Goal: Task Accomplishment & Management: Complete application form

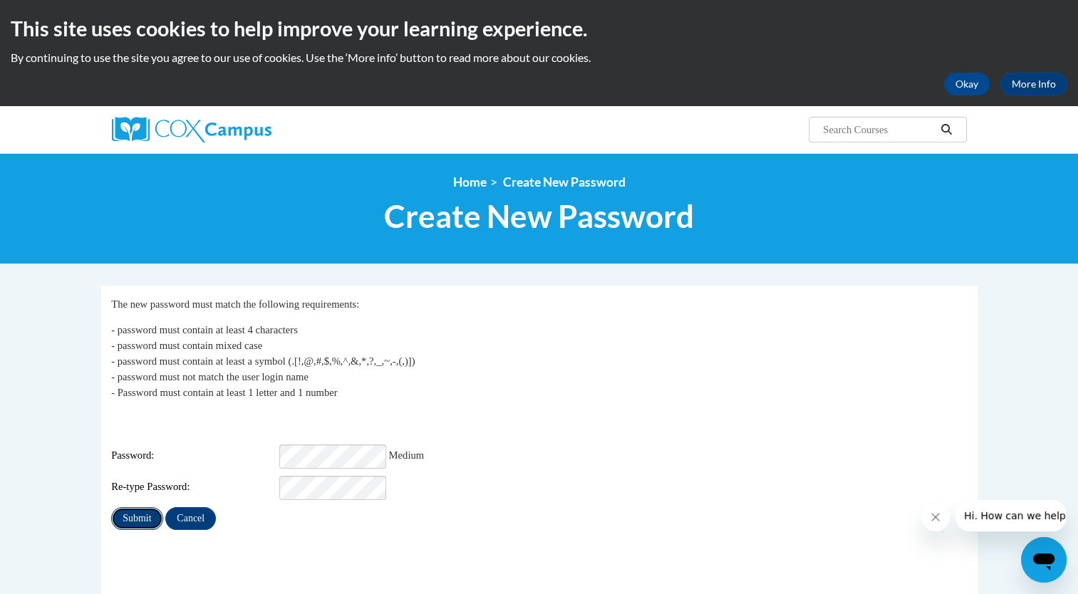
click at [138, 513] on input "Submit" at bounding box center [136, 518] width 51 height 23
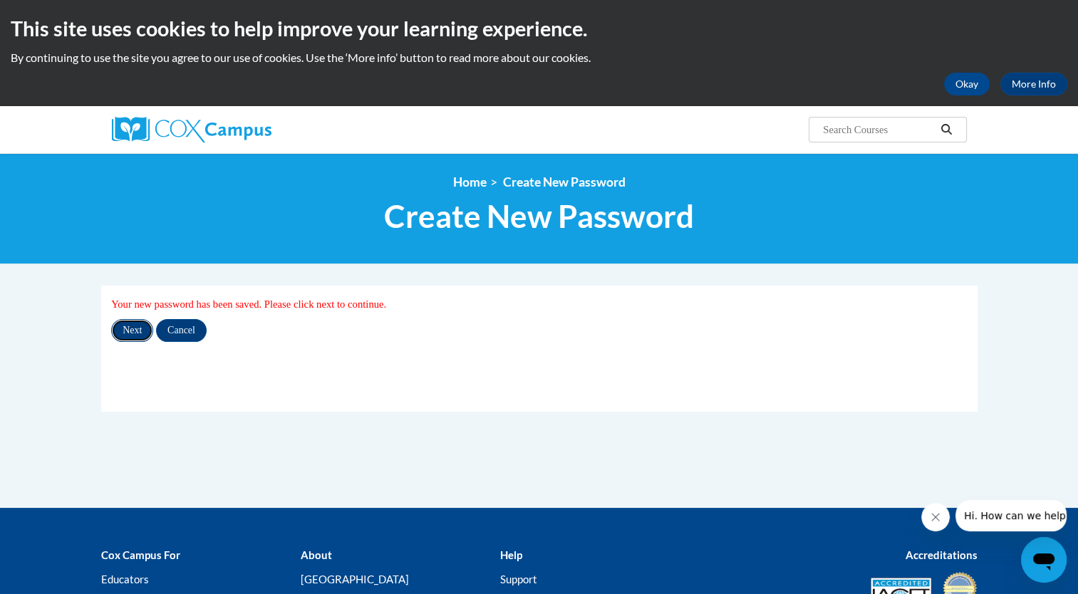
click at [137, 325] on input "Next" at bounding box center [132, 330] width 42 height 23
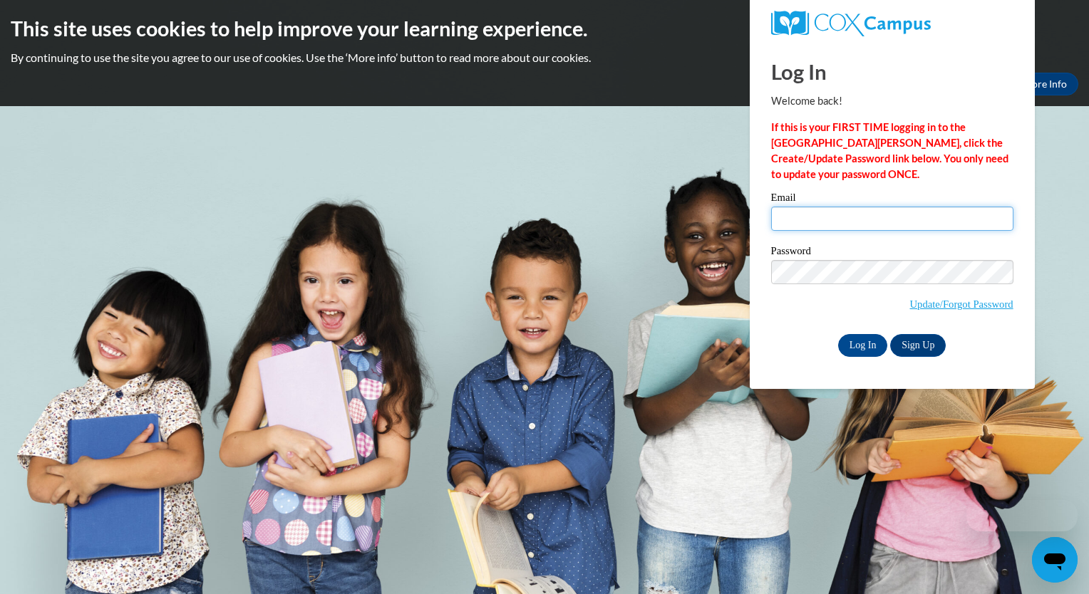
click at [806, 219] on input "Email" at bounding box center [892, 219] width 242 height 24
type input "e20049460@dekalbschoolsga.org"
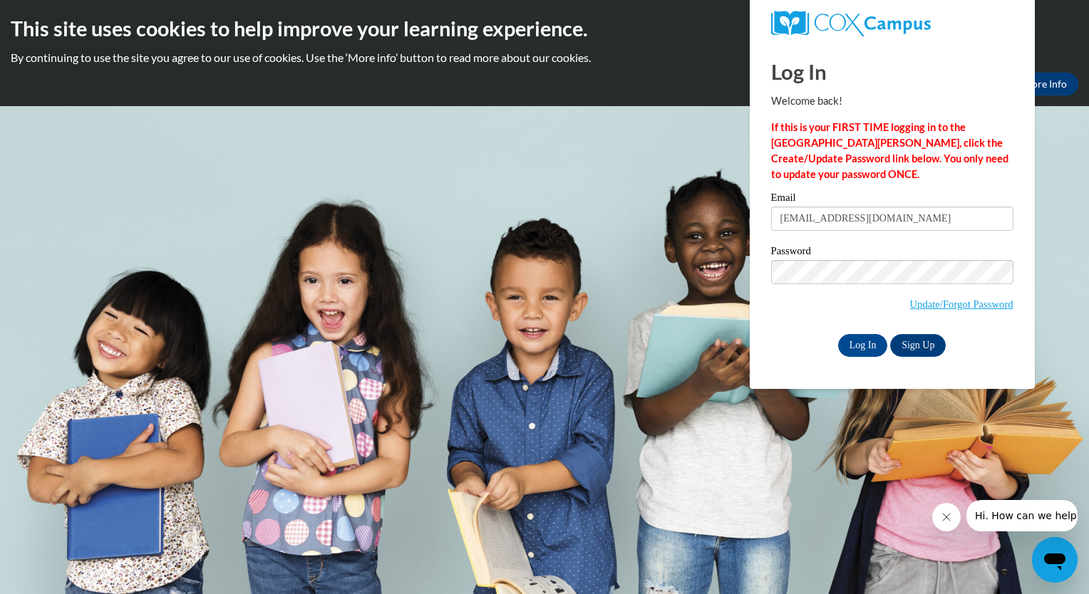
click at [785, 323] on div "Password Update/Forgot Password" at bounding box center [892, 288] width 242 height 84
click at [868, 350] on input "Log In" at bounding box center [863, 345] width 50 height 23
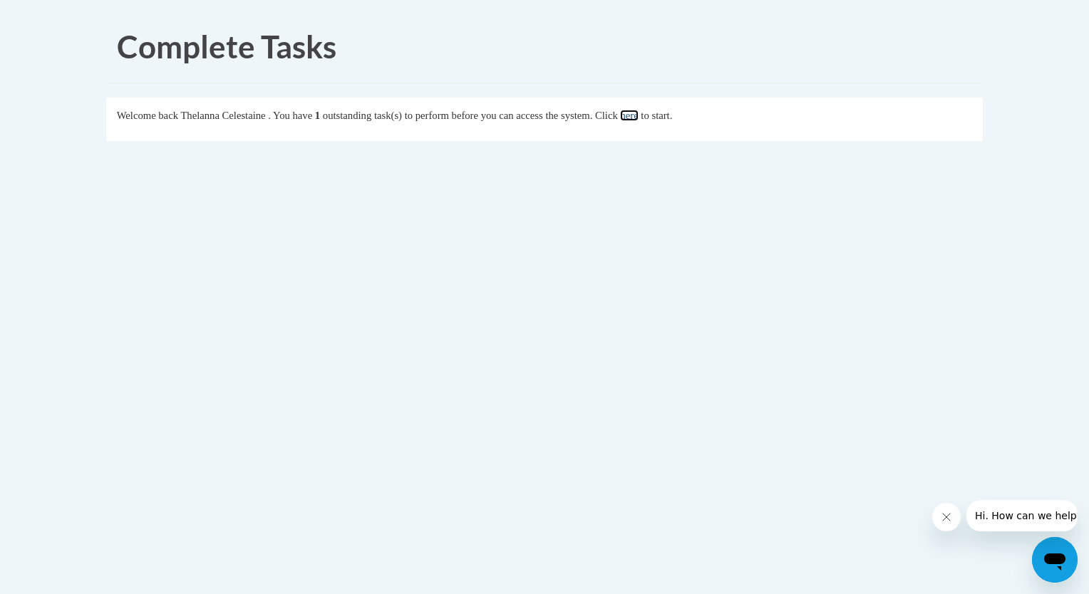
click at [638, 118] on link "here" at bounding box center [629, 115] width 18 height 11
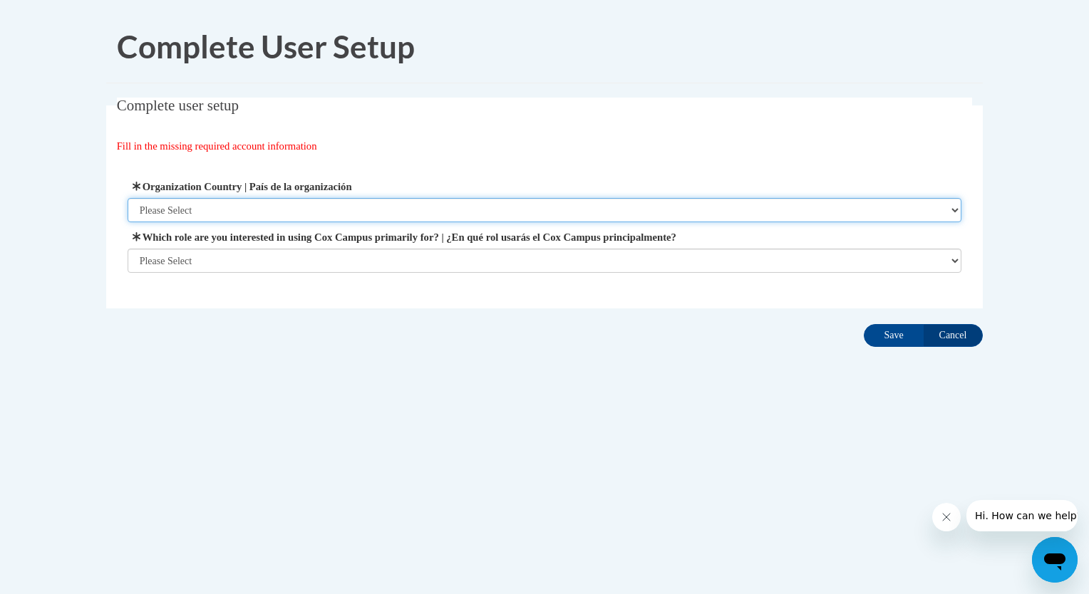
click at [603, 207] on select "Please Select [GEOGRAPHIC_DATA] | [GEOGRAPHIC_DATA] Outside of [GEOGRAPHIC_DATA…" at bounding box center [545, 210] width 834 height 24
select select "ad49bcad-a171-4b2e-b99c-48b446064914"
click at [128, 198] on select "Please Select [GEOGRAPHIC_DATA] | [GEOGRAPHIC_DATA] Outside of [GEOGRAPHIC_DATA…" at bounding box center [545, 210] width 834 height 24
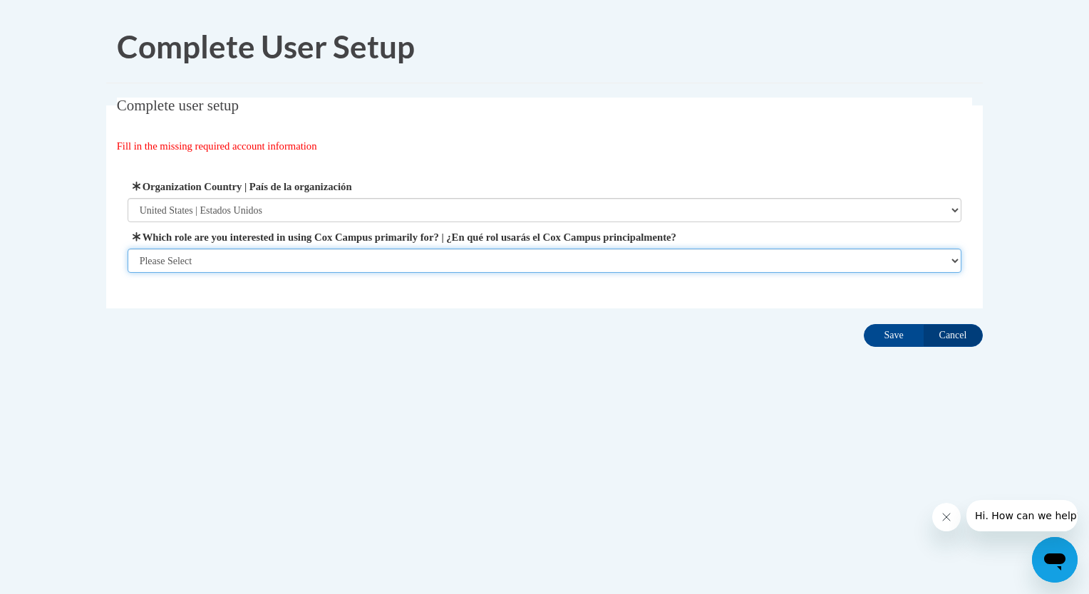
click at [601, 251] on select "Please Select College/University | Colegio/Universidad Community/Nonprofit Part…" at bounding box center [545, 261] width 834 height 24
select select "fbf2d438-af2f-41f8-98f1-81c410e29de3"
click at [128, 273] on select "Please Select College/University | Colegio/Universidad Community/Nonprofit Part…" at bounding box center [545, 261] width 834 height 24
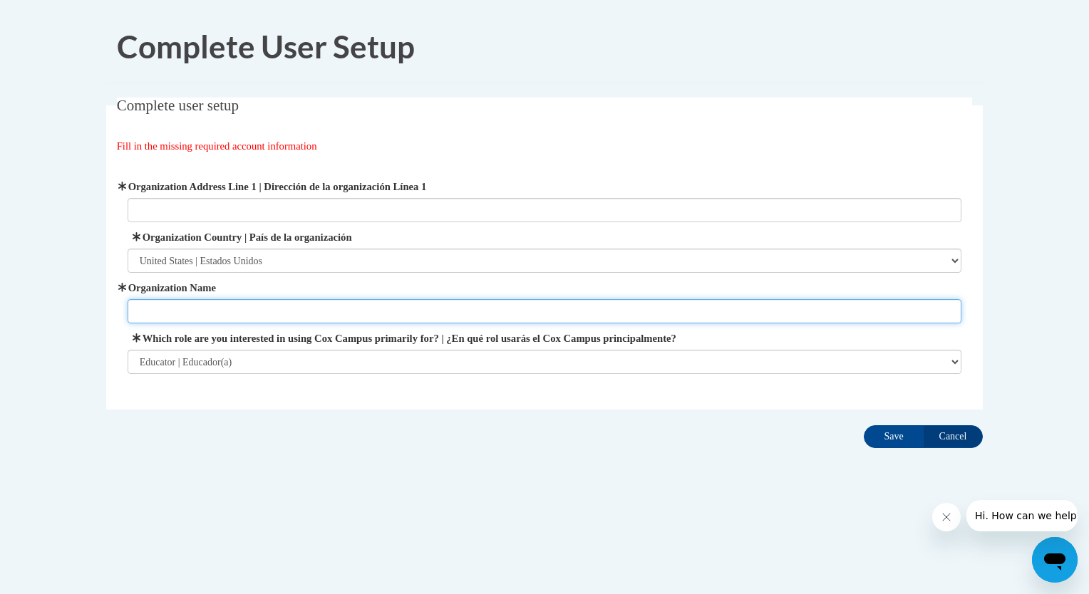
click at [616, 314] on input "Organization Name" at bounding box center [545, 311] width 834 height 24
click at [863, 425] on input "Save" at bounding box center [893, 436] width 60 height 23
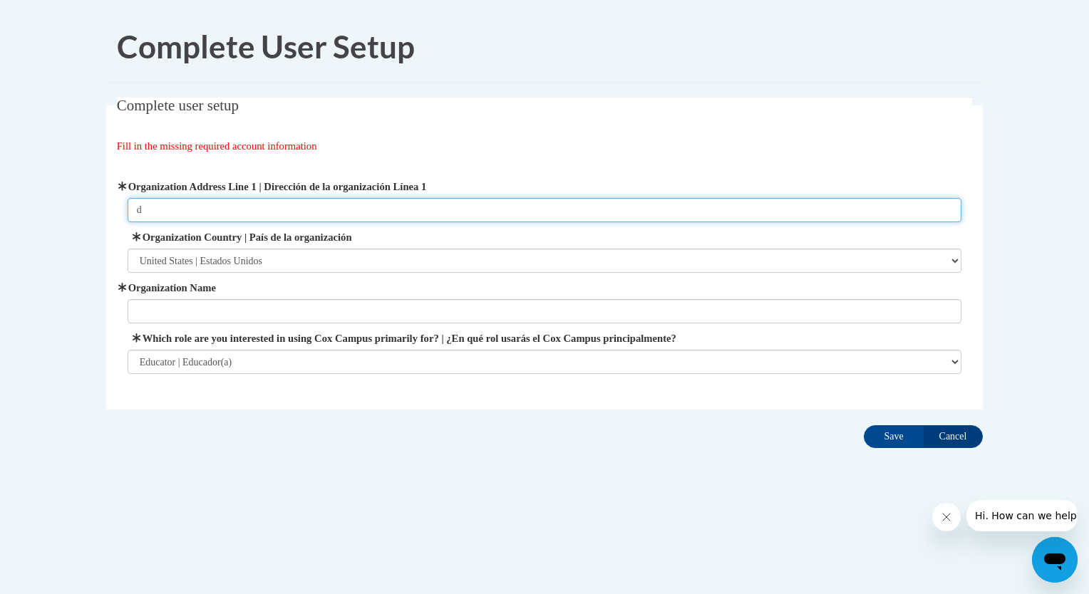
type input "d"
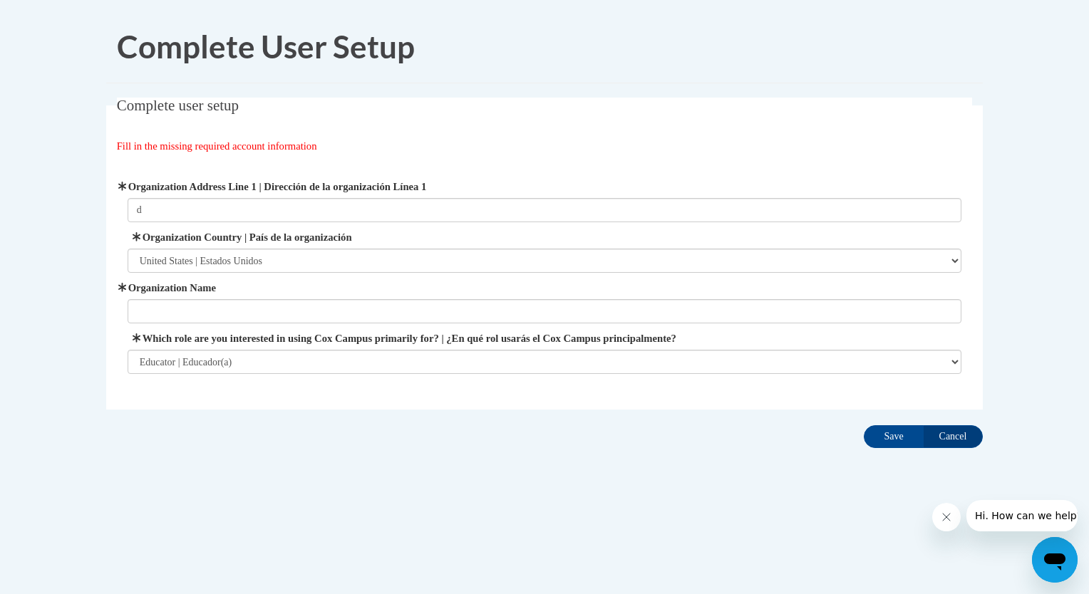
click at [454, 131] on fieldset "Complete user setup Fill in the missing required account information User Profi…" at bounding box center [544, 254] width 876 height 312
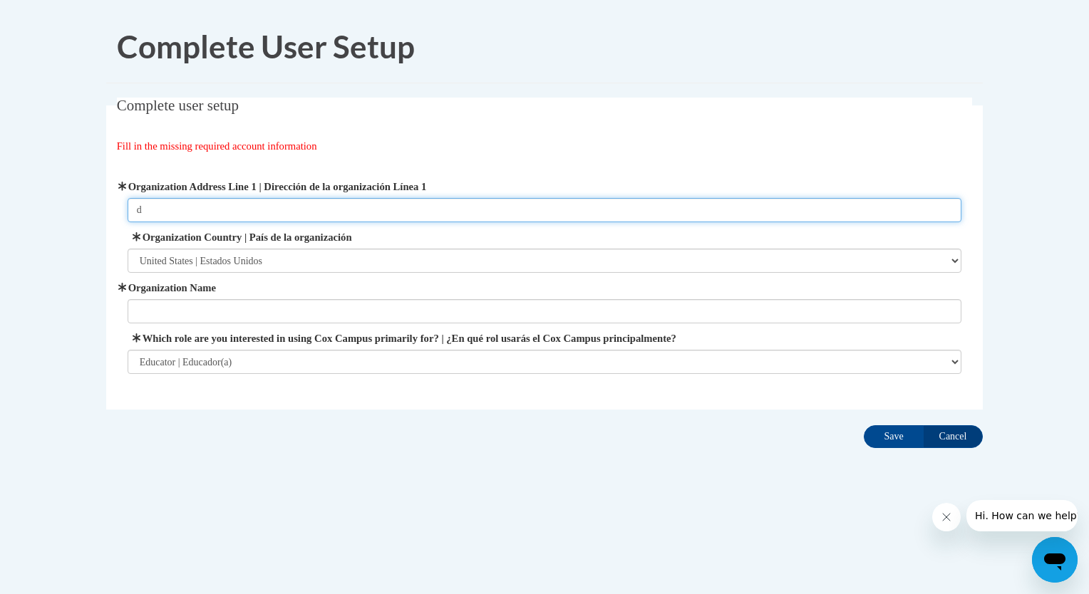
click at [385, 211] on input "d" at bounding box center [545, 210] width 834 height 24
type input "1700 Mountain Industrial Blvd, Stone Mountain, GA 30083"
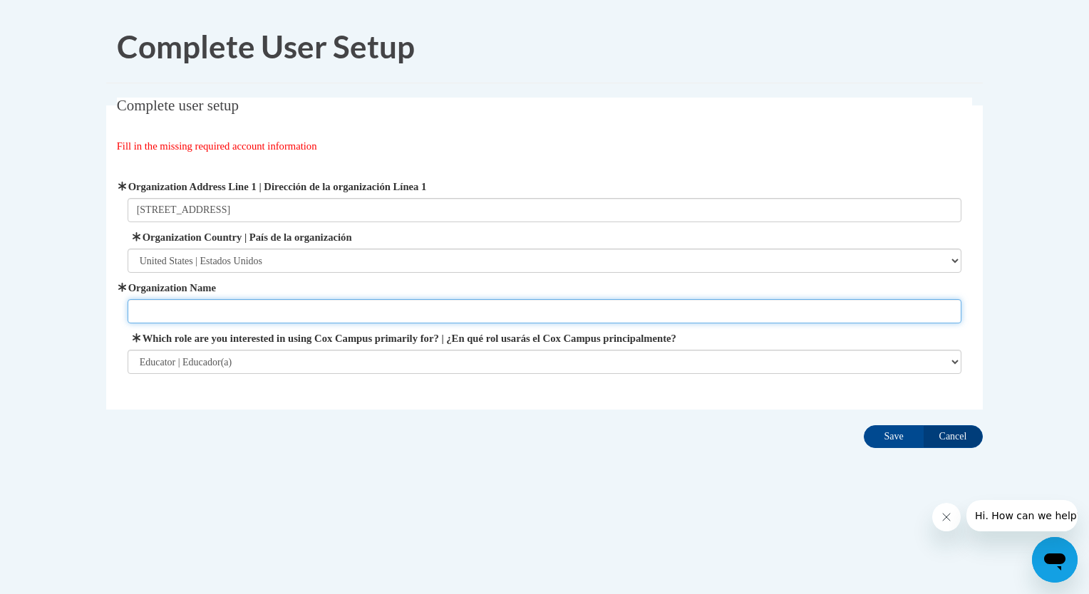
click at [337, 318] on input "Organization Name" at bounding box center [545, 311] width 834 height 24
type input "DeKalb County School District"
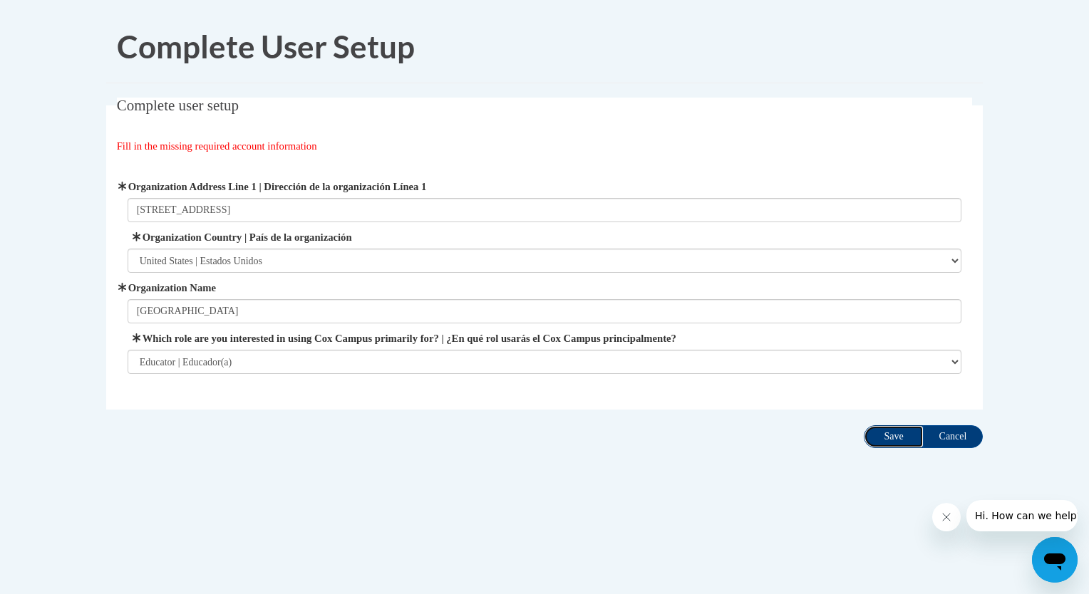
click at [880, 433] on input "Save" at bounding box center [893, 436] width 60 height 23
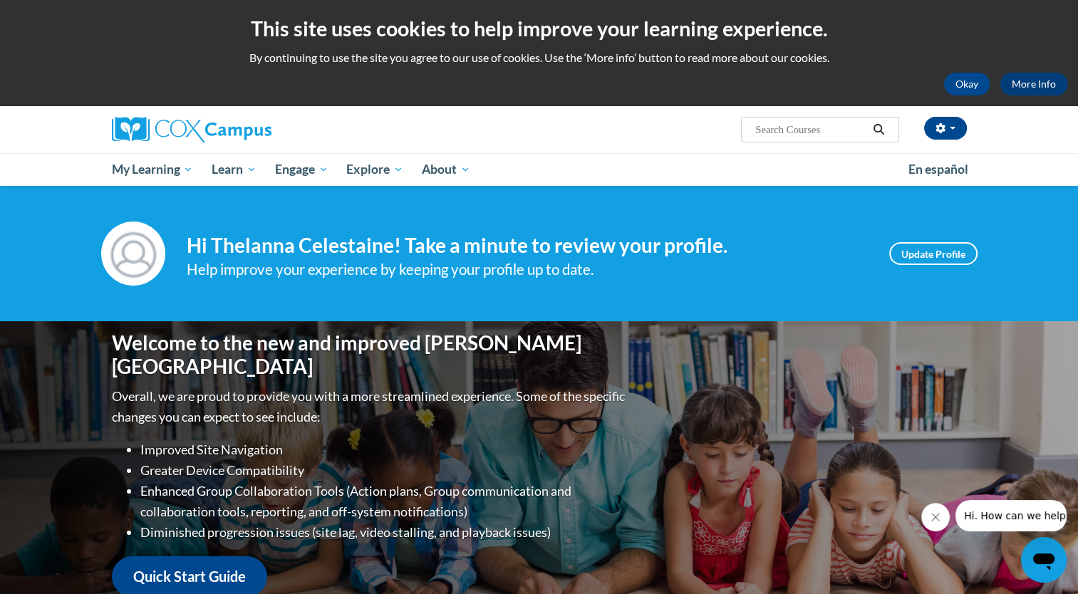
click at [808, 130] on input "Search..." at bounding box center [811, 129] width 114 height 17
type input "cvc progress"
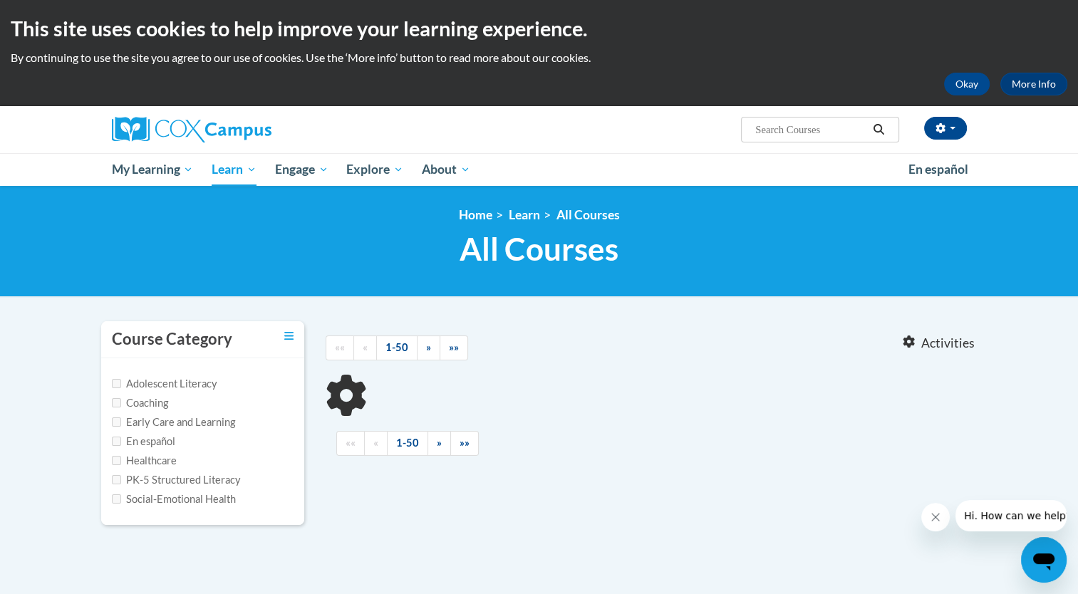
type input "cvc progress"
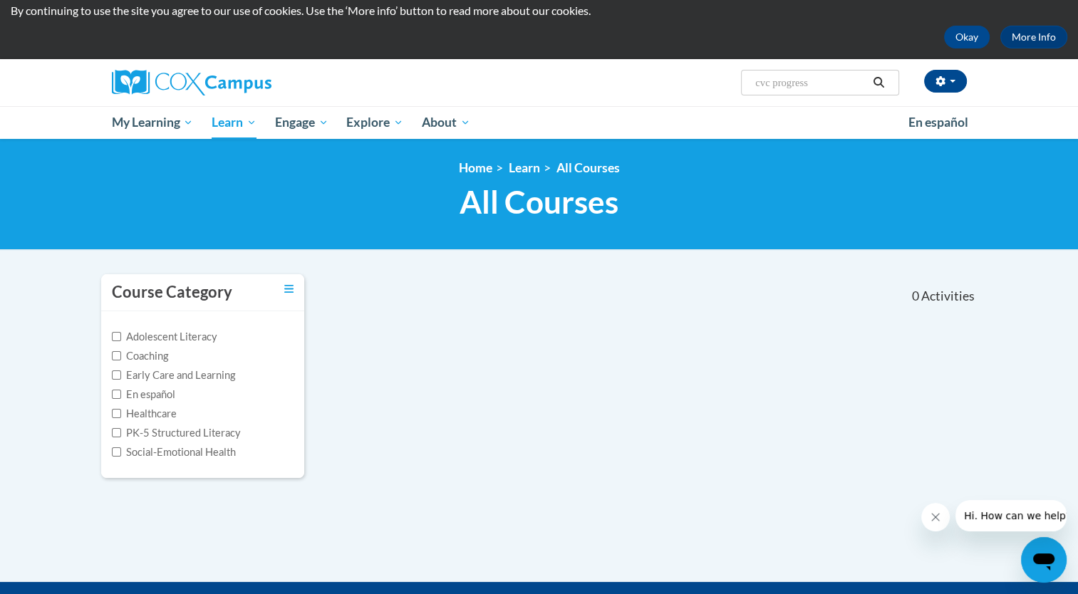
scroll to position [43, 0]
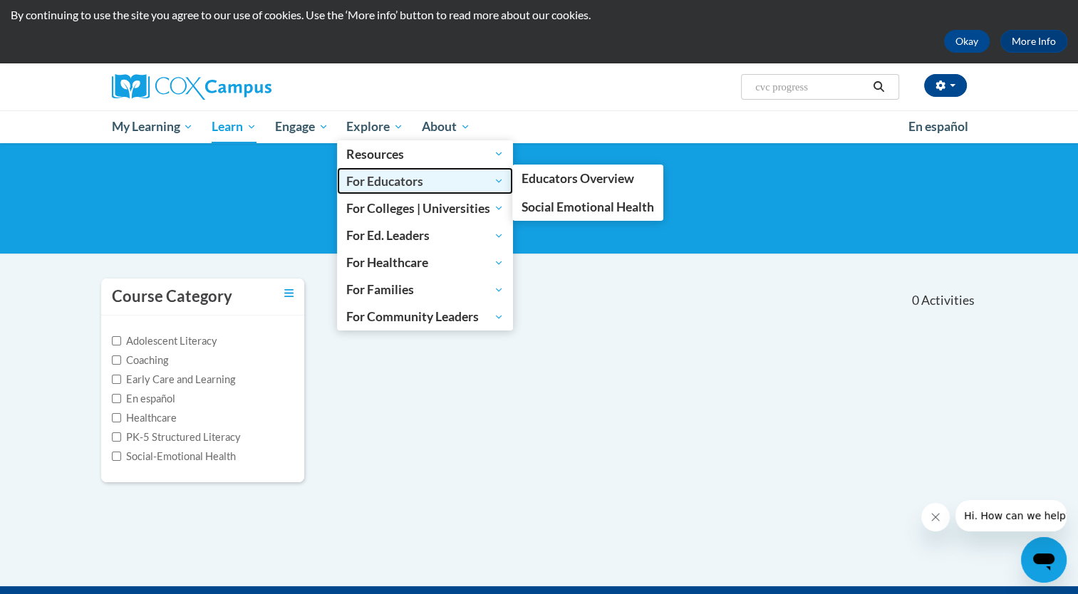
click at [375, 181] on span "For Educators" at bounding box center [424, 180] width 157 height 17
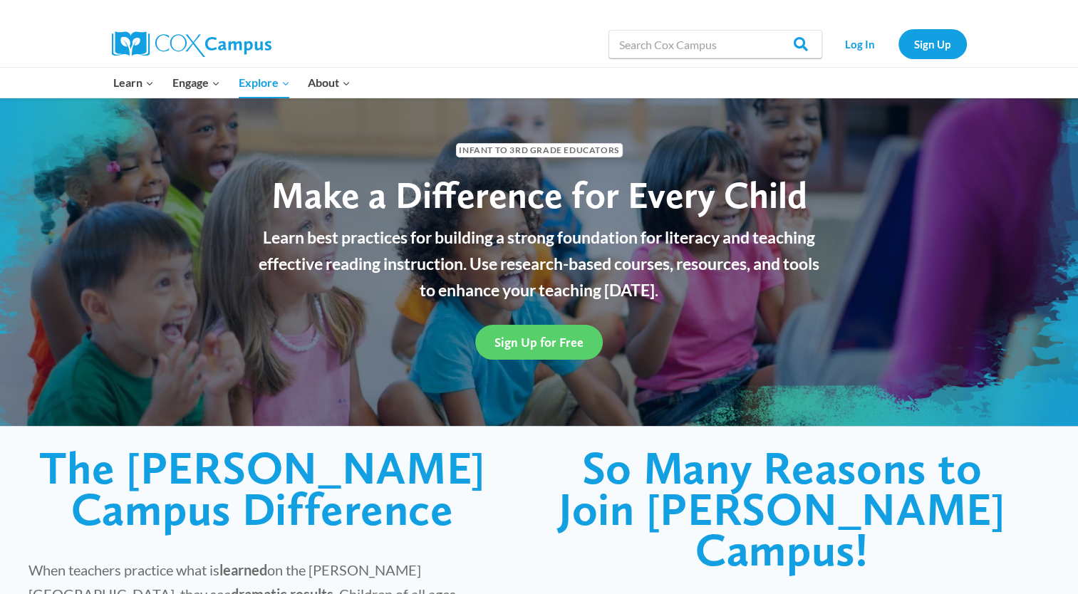
scroll to position [14, 0]
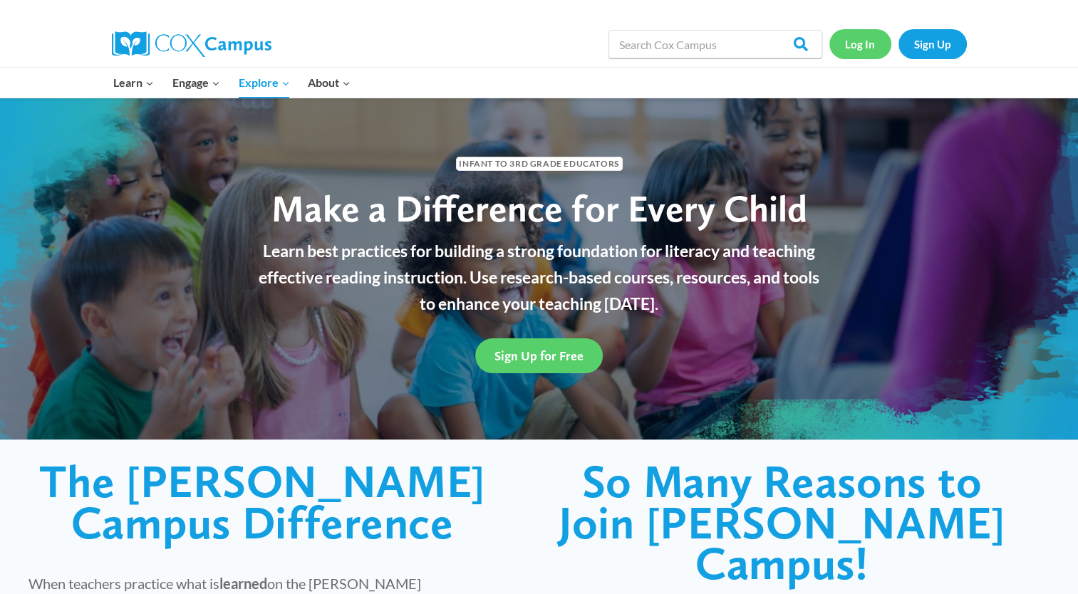
click at [858, 44] on link "Log In" at bounding box center [860, 43] width 62 height 29
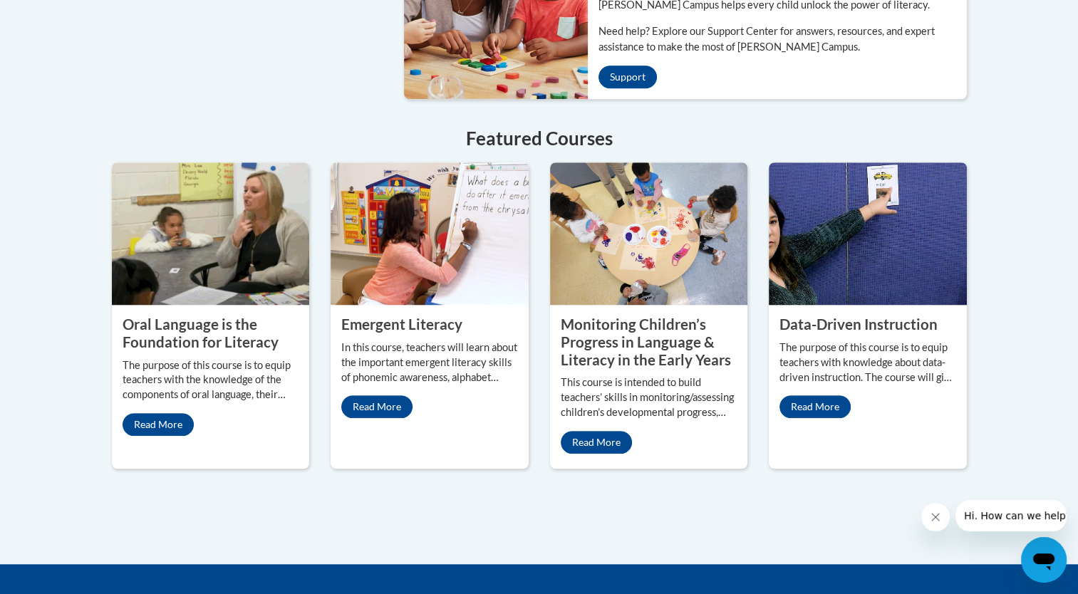
scroll to position [1377, 0]
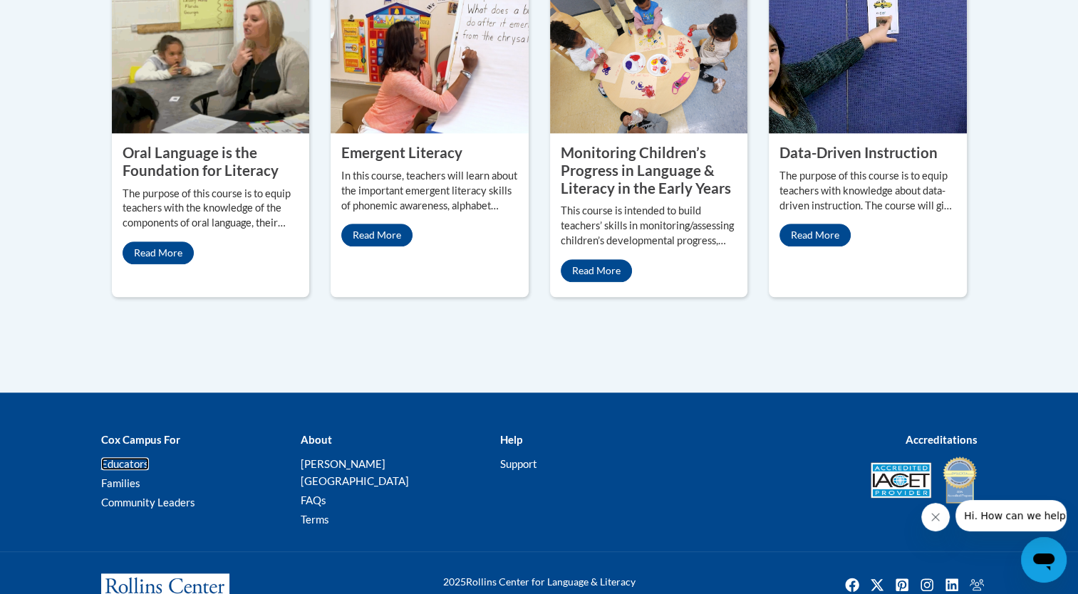
click at [119, 457] on link "Educators" at bounding box center [125, 463] width 48 height 13
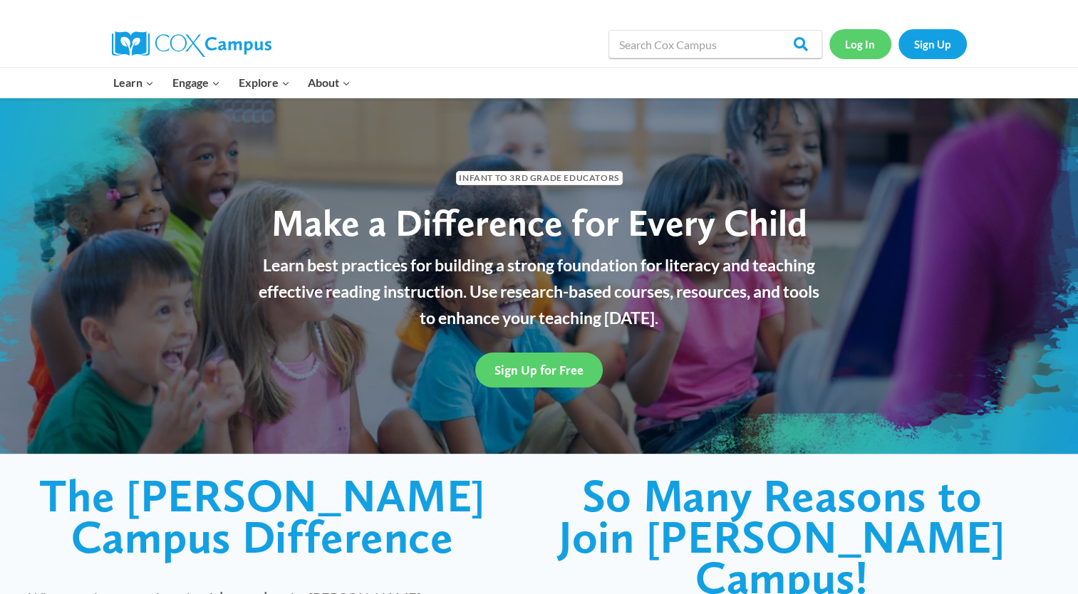
click at [867, 40] on link "Log In" at bounding box center [860, 43] width 62 height 29
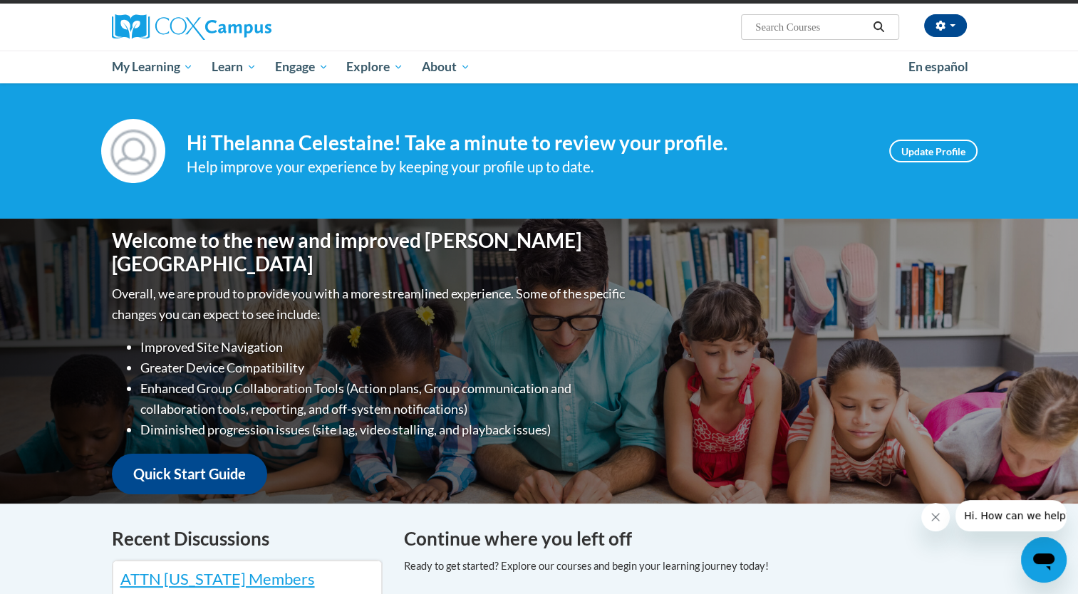
scroll to position [103, 0]
click at [962, 152] on link "Update Profile" at bounding box center [933, 151] width 88 height 23
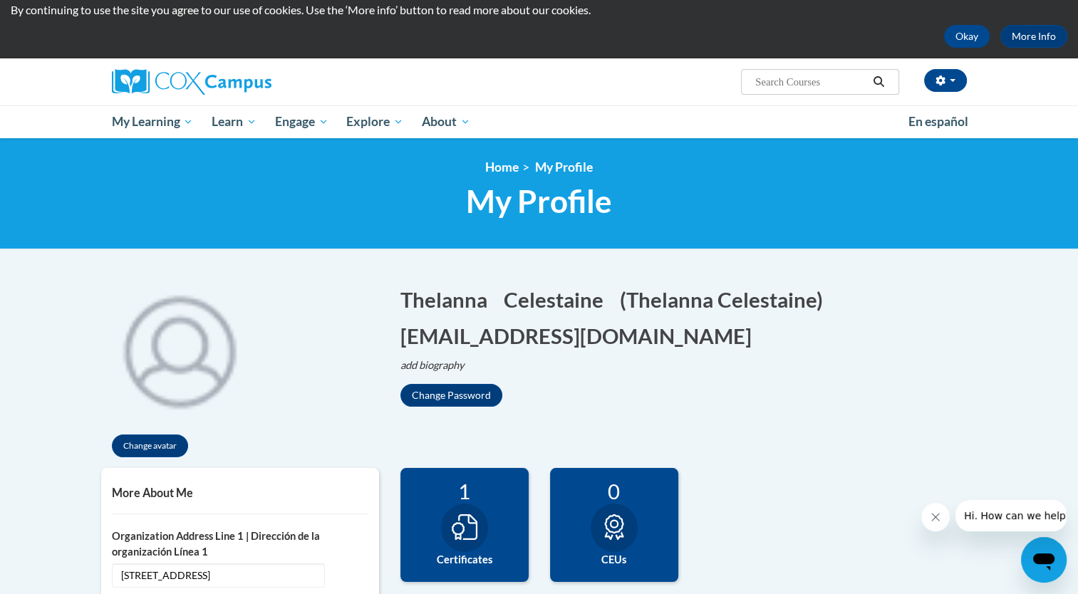
scroll to position [46, 0]
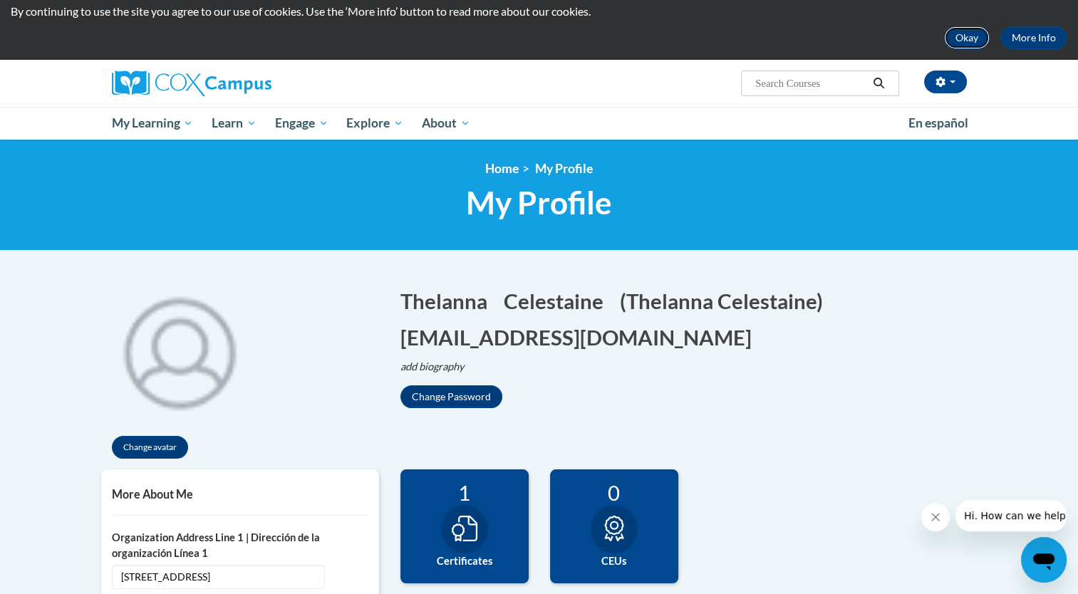
click at [960, 38] on button "Okay" at bounding box center [967, 37] width 46 height 23
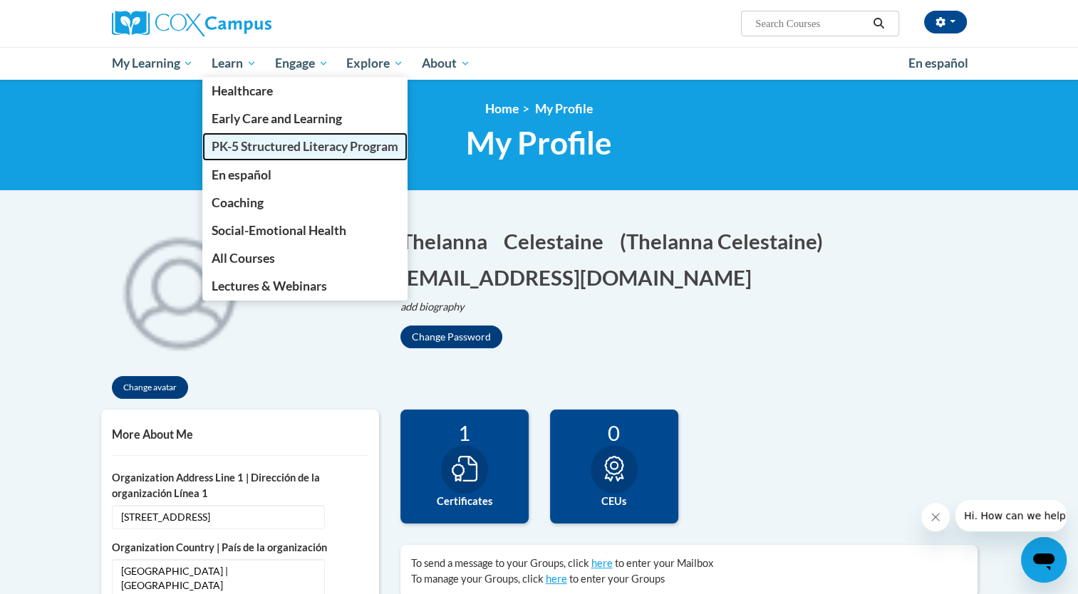
click at [244, 149] on span "PK-5 Structured Literacy Program" at bounding box center [305, 146] width 187 height 15
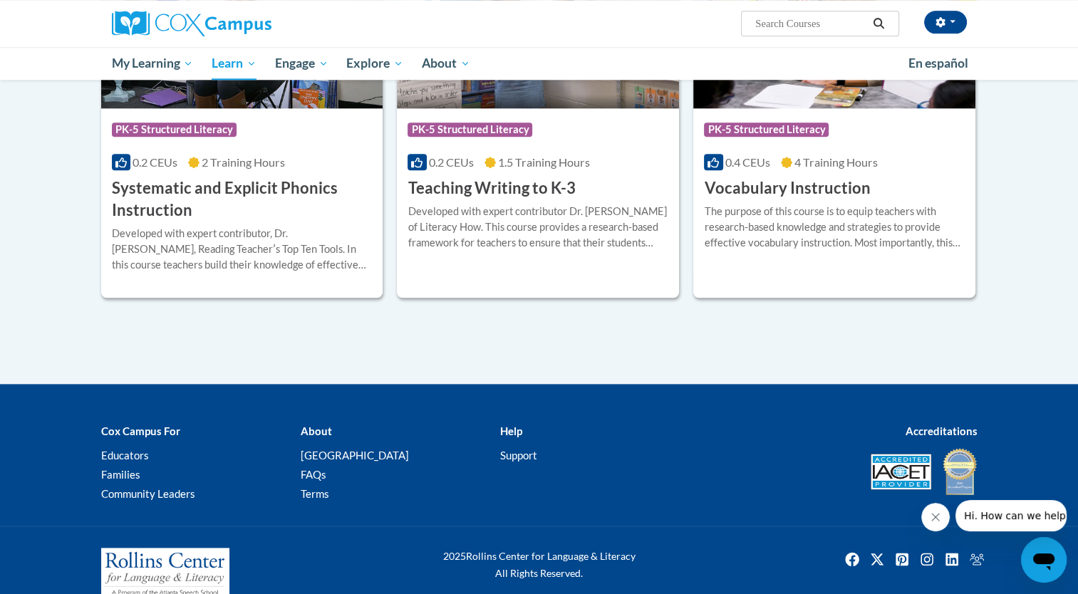
scroll to position [1680, 0]
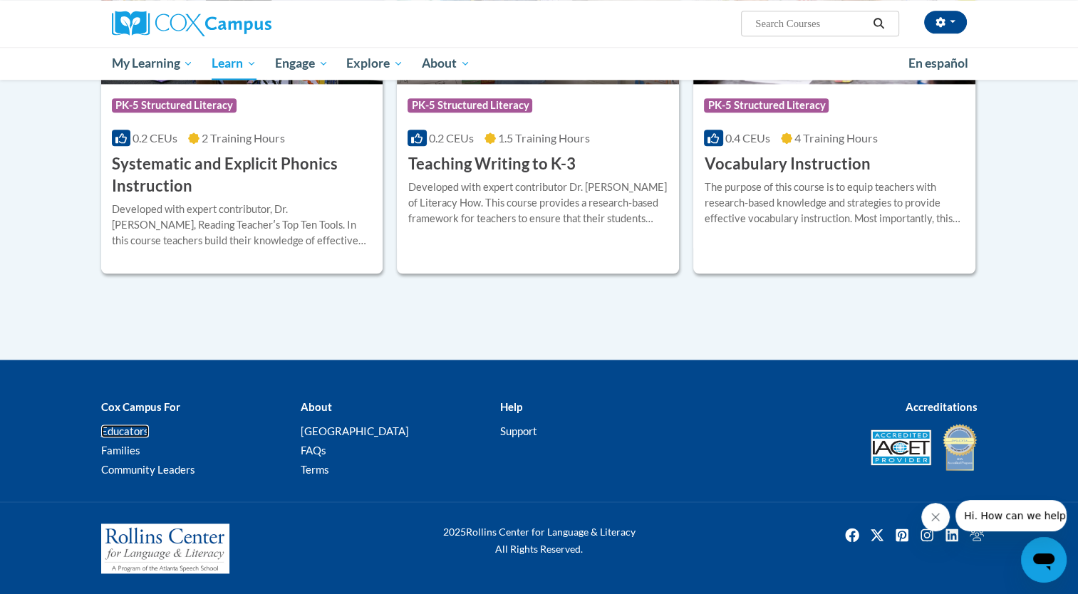
click at [128, 432] on link "Educators" at bounding box center [125, 431] width 48 height 13
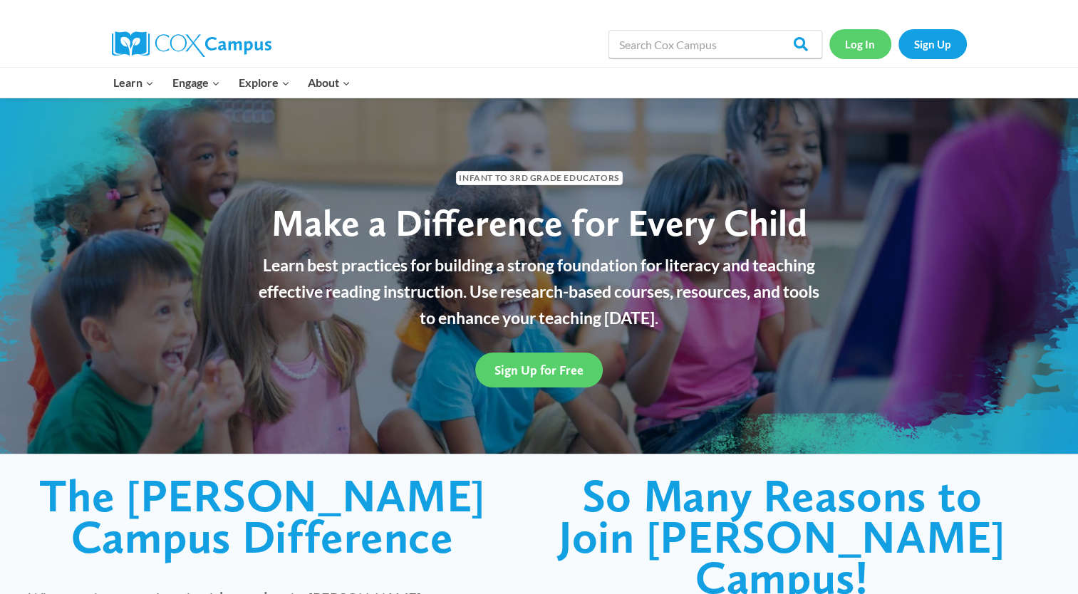
click at [856, 46] on link "Log In" at bounding box center [860, 43] width 62 height 29
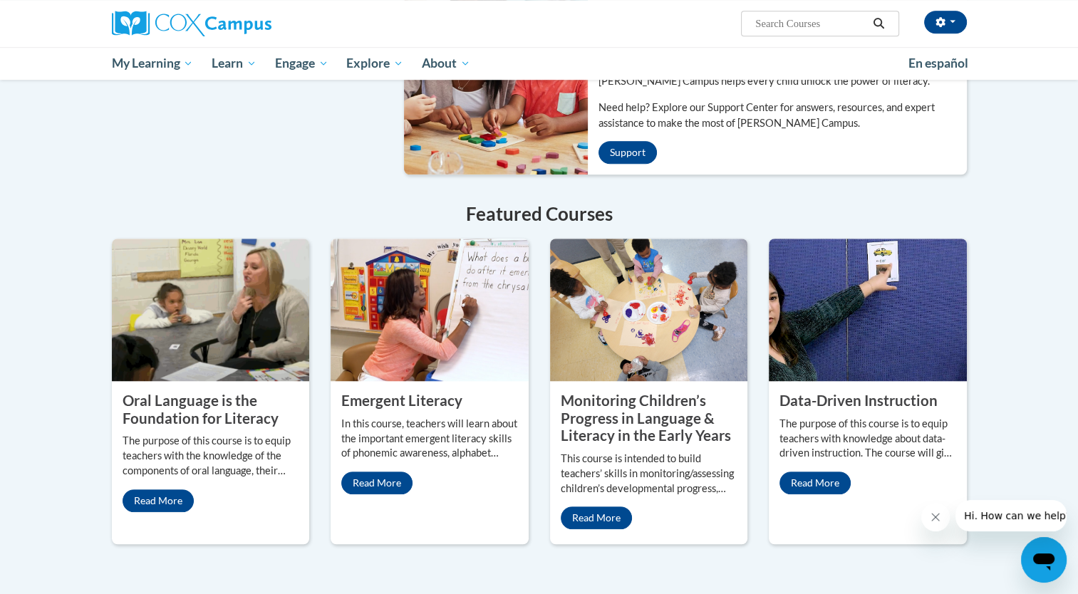
scroll to position [1023, 0]
click at [803, 472] on link "Read More" at bounding box center [814, 483] width 71 height 23
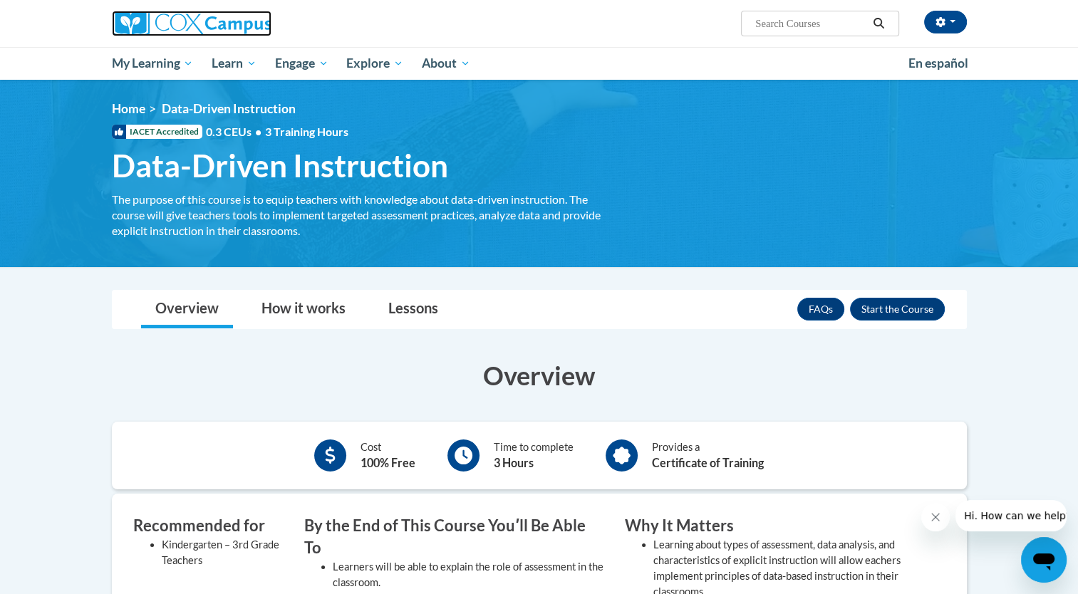
click at [235, 27] on img at bounding box center [192, 24] width 160 height 26
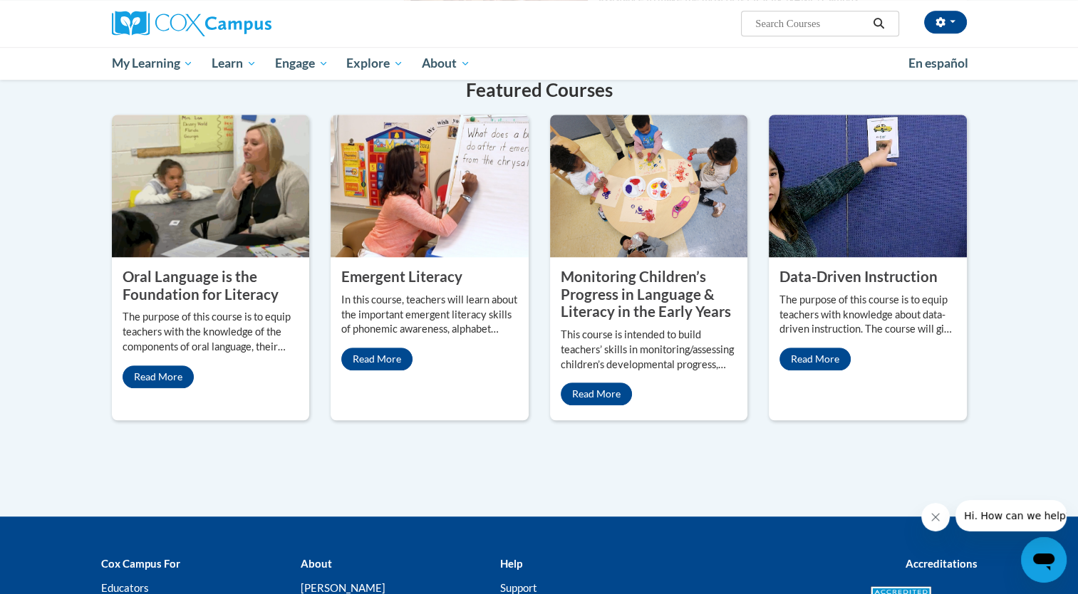
scroll to position [1271, 0]
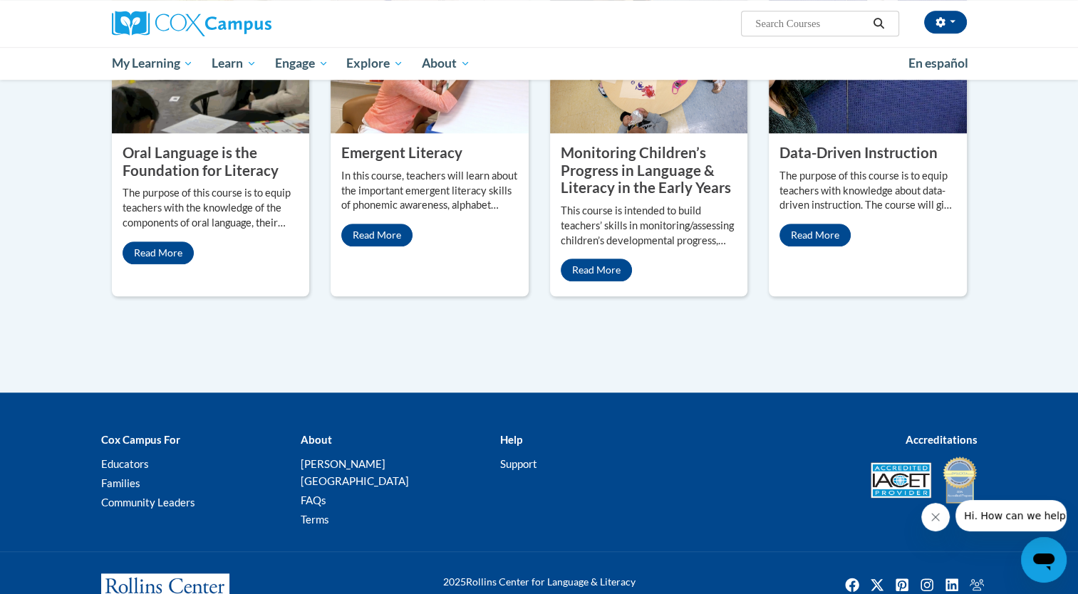
click at [185, 573] on img at bounding box center [165, 598] width 128 height 50
click at [192, 573] on img at bounding box center [165, 598] width 128 height 50
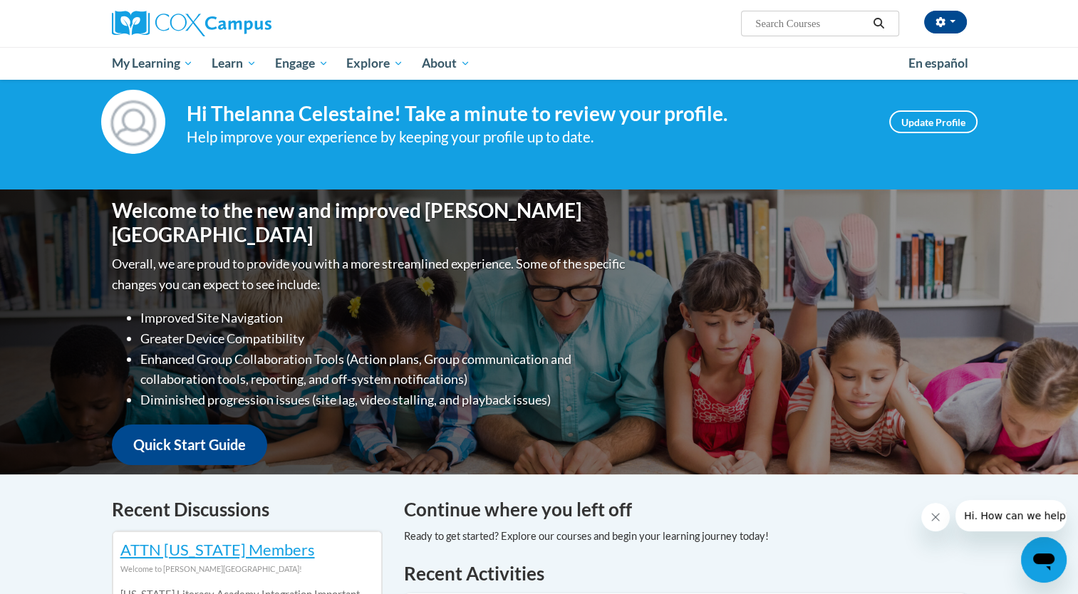
scroll to position [0, 0]
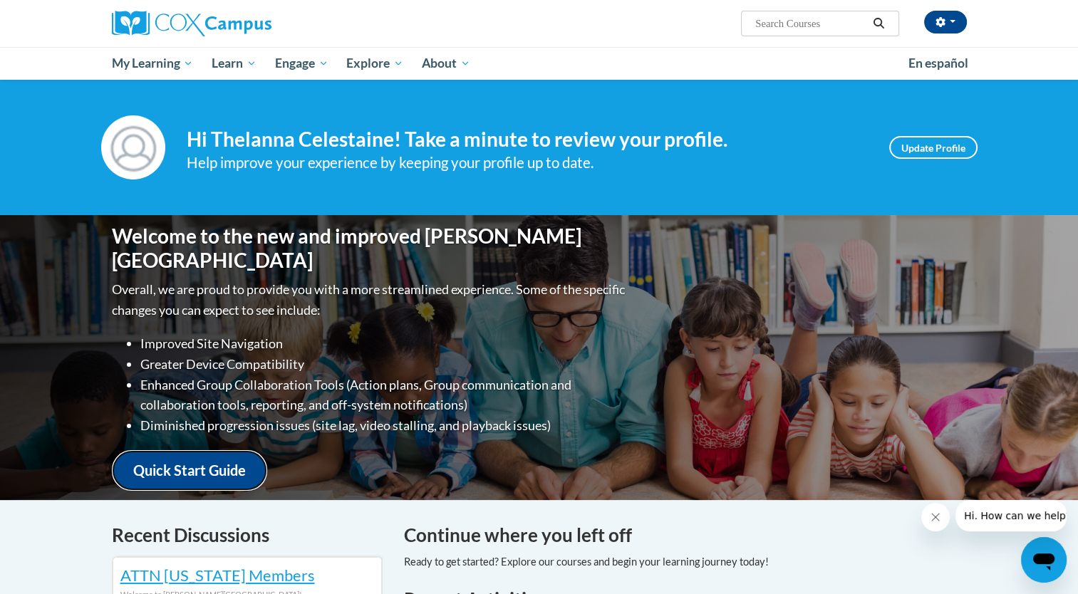
click at [236, 467] on link "Quick Start Guide" at bounding box center [189, 470] width 155 height 41
